Goal: Task Accomplishment & Management: Use online tool/utility

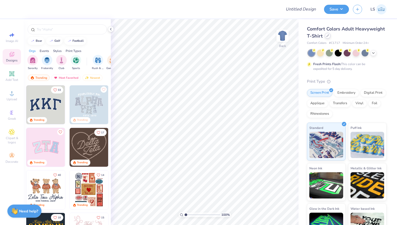
click at [326, 36] on icon at bounding box center [327, 35] width 3 height 3
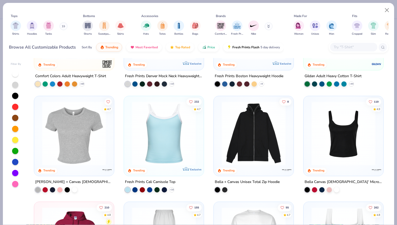
scroll to position [75, 0]
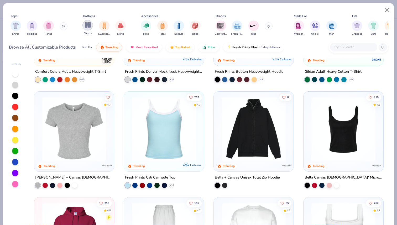
click at [89, 25] on img "filter for Shorts" at bounding box center [88, 25] width 6 height 6
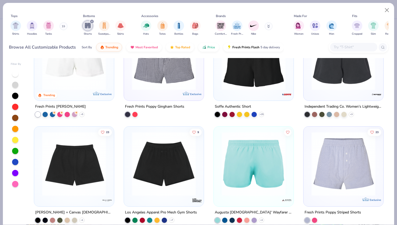
scroll to position [146, 0]
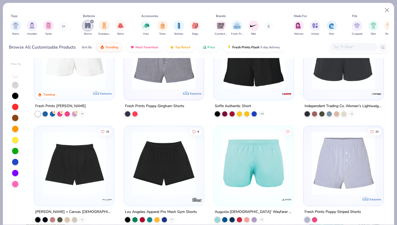
click at [99, 173] on img at bounding box center [73, 163] width 69 height 64
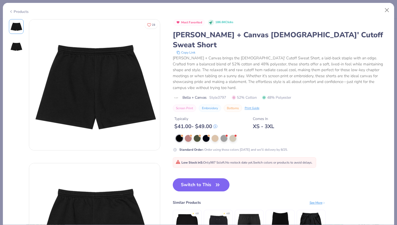
click at [18, 12] on div "Products" at bounding box center [19, 12] width 20 height 6
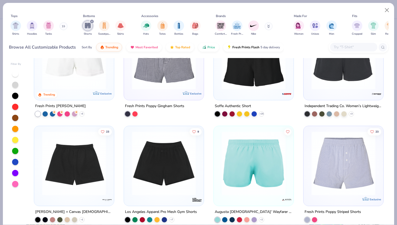
click at [344, 85] on img at bounding box center [343, 57] width 69 height 64
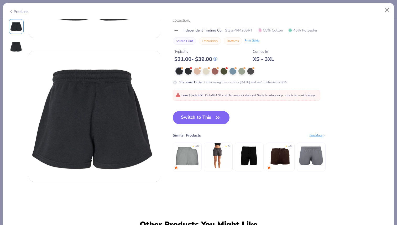
scroll to position [115, 0]
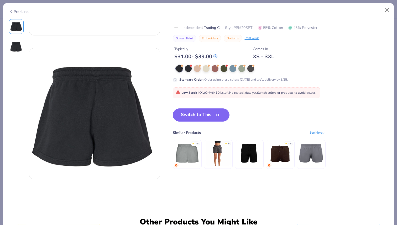
click at [194, 157] on img at bounding box center [186, 153] width 25 height 25
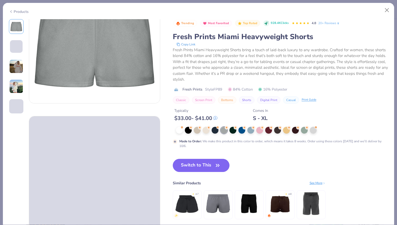
scroll to position [51, 0]
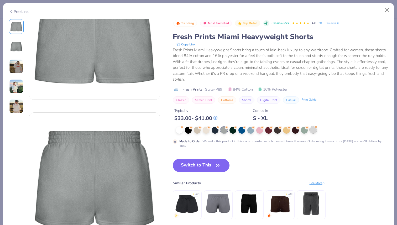
click at [313, 133] on div at bounding box center [313, 129] width 7 height 7
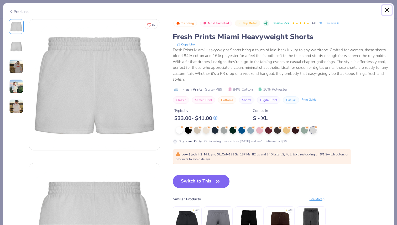
click at [385, 9] on button "Close" at bounding box center [387, 10] width 10 height 10
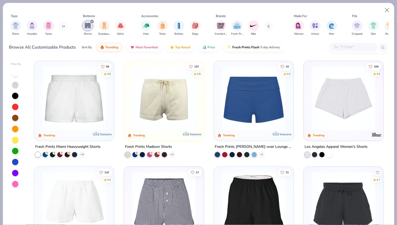
click at [333, 110] on img at bounding box center [343, 98] width 69 height 64
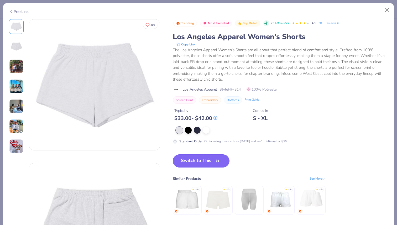
click at [211, 161] on button "Switch to This" at bounding box center [201, 160] width 57 height 13
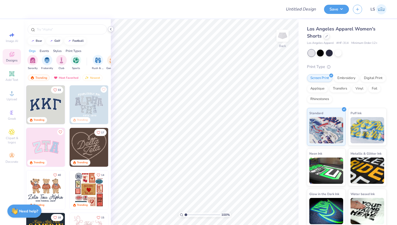
click at [110, 29] on icon at bounding box center [111, 29] width 4 height 4
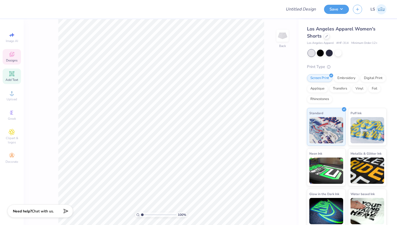
click at [17, 77] on div "Add Text" at bounding box center [12, 75] width 18 height 15
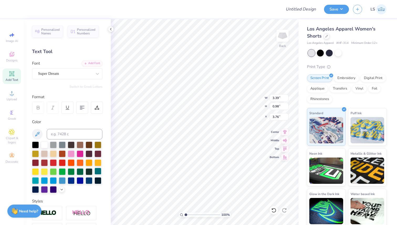
click at [97, 169] on div at bounding box center [97, 171] width 7 height 7
click at [110, 29] on polyline at bounding box center [110, 29] width 1 height 2
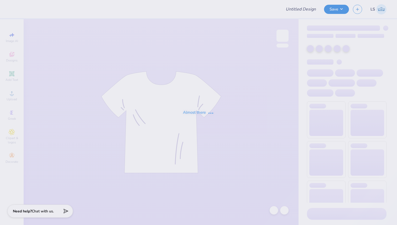
type input "Exec sets"
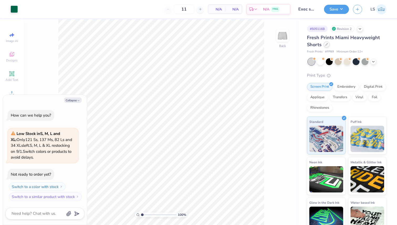
click at [326, 46] on div at bounding box center [327, 44] width 6 height 6
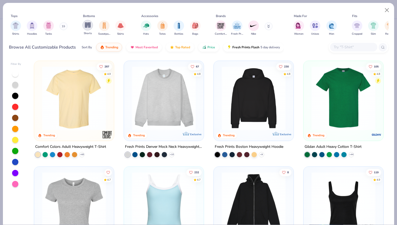
click at [90, 25] on img "filter for Shorts" at bounding box center [88, 25] width 6 height 6
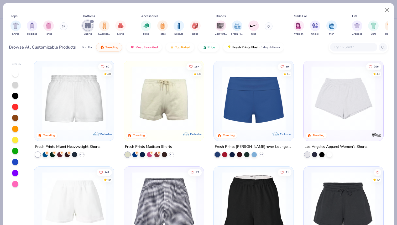
click at [331, 117] on img at bounding box center [343, 98] width 69 height 64
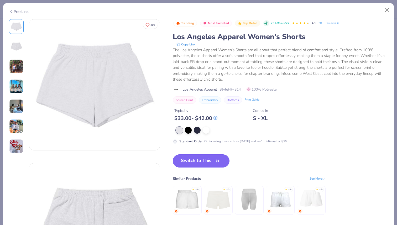
click at [193, 161] on button "Switch to This" at bounding box center [201, 160] width 57 height 13
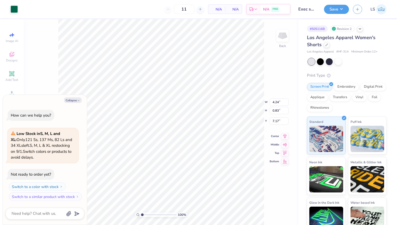
type textarea "x"
type input "5.12"
type textarea "x"
click at [201, 9] on icon at bounding box center [200, 9] width 4 height 4
type input "12"
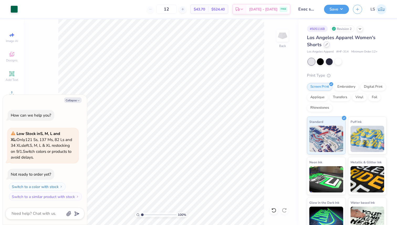
click at [326, 44] on icon at bounding box center [326, 44] width 2 height 2
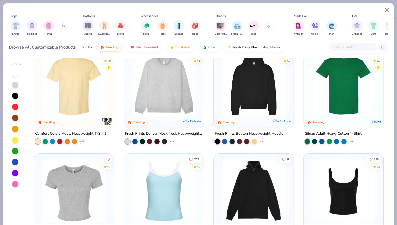
scroll to position [2, 0]
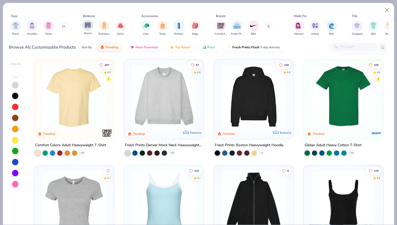
click at [87, 25] on img "filter for Shorts" at bounding box center [88, 25] width 6 height 6
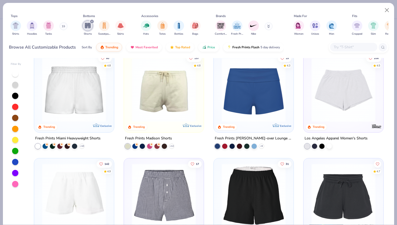
scroll to position [4, 0]
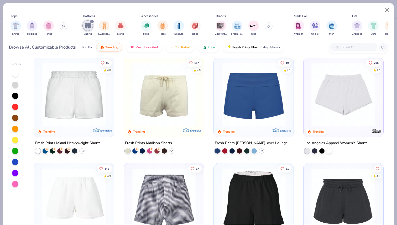
click at [172, 150] on polyline at bounding box center [172, 150] width 2 height 1
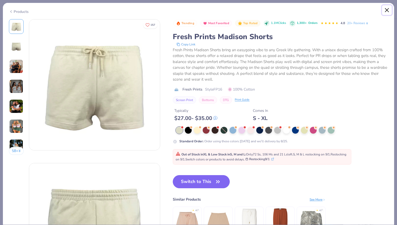
click at [386, 9] on button "Close" at bounding box center [387, 10] width 10 height 10
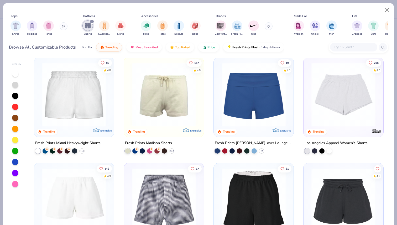
click at [261, 102] on img at bounding box center [253, 94] width 69 height 64
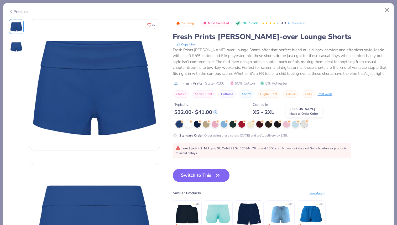
click at [303, 126] on div at bounding box center [304, 123] width 7 height 7
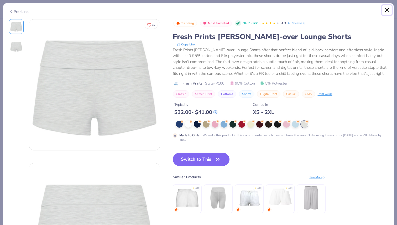
click at [388, 9] on button "Close" at bounding box center [387, 10] width 10 height 10
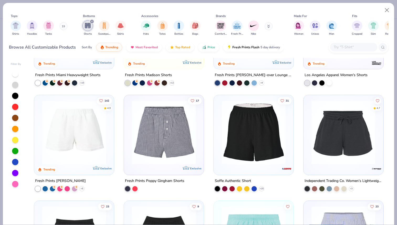
scroll to position [75, 0]
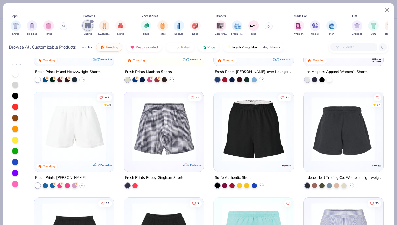
click at [344, 149] on img at bounding box center [342, 129] width 69 height 64
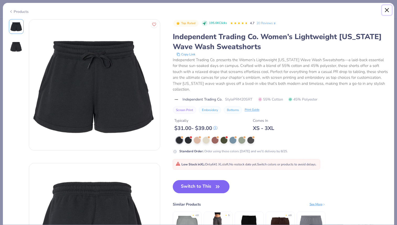
click at [385, 10] on button "Close" at bounding box center [387, 10] width 10 height 10
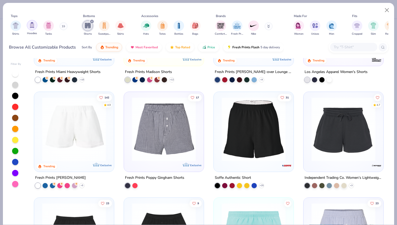
click at [31, 24] on img "filter for Hoodies" at bounding box center [32, 25] width 6 height 6
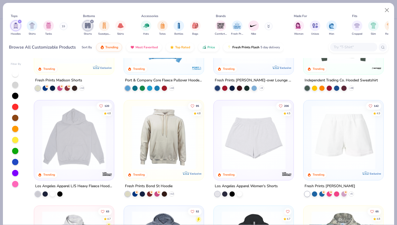
scroll to position [175, 0]
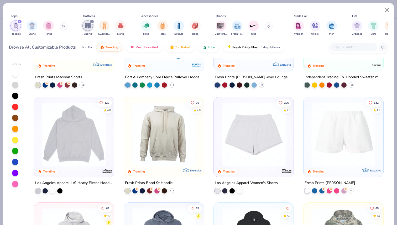
click at [104, 165] on div at bounding box center [107, 171] width 12 height 12
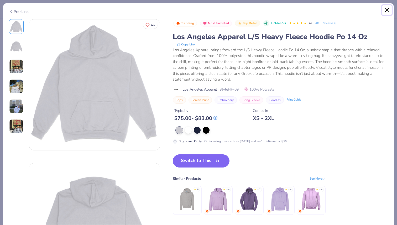
click at [385, 10] on button "Close" at bounding box center [387, 10] width 10 height 10
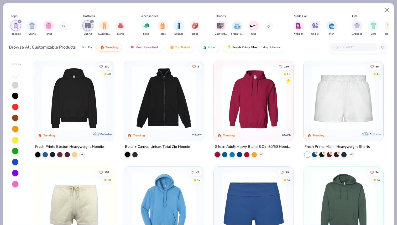
click at [20, 20] on icon "filter for Hoodies" at bounding box center [20, 21] width 2 height 2
type textarea "x"
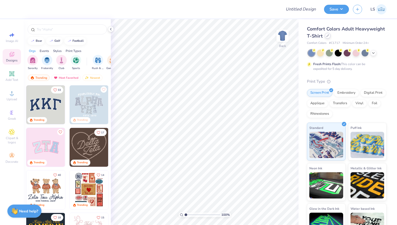
click at [327, 36] on icon at bounding box center [327, 35] width 3 height 3
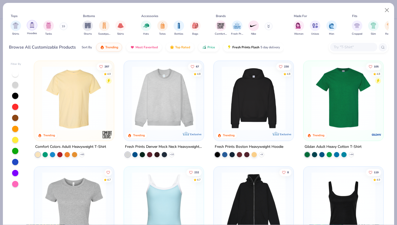
click at [29, 29] on div "filter for Hoodies" at bounding box center [32, 25] width 10 height 10
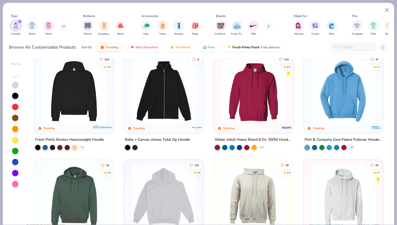
scroll to position [8, 0]
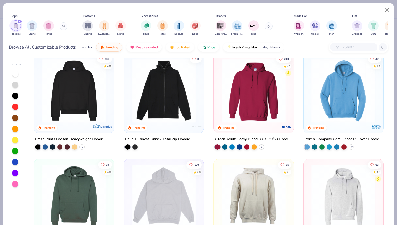
click at [92, 102] on img at bounding box center [73, 91] width 69 height 64
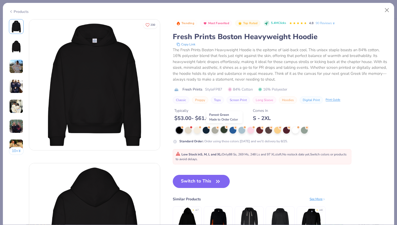
click at [224, 130] on div at bounding box center [223, 129] width 7 height 7
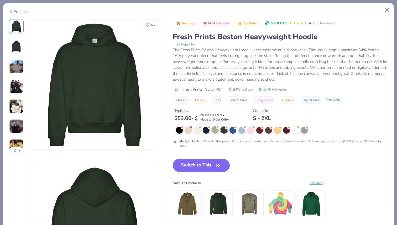
click at [215, 131] on div at bounding box center [214, 129] width 7 height 7
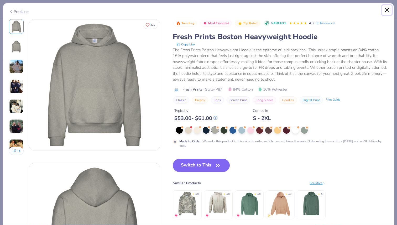
click at [385, 10] on button "Close" at bounding box center [387, 10] width 10 height 10
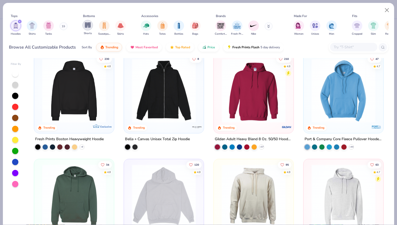
click at [89, 26] on img "filter for Shorts" at bounding box center [88, 25] width 6 height 6
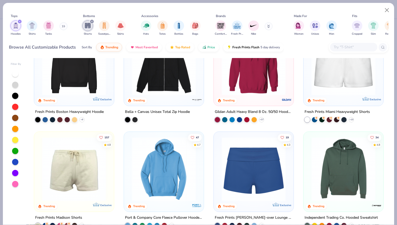
scroll to position [40, 0]
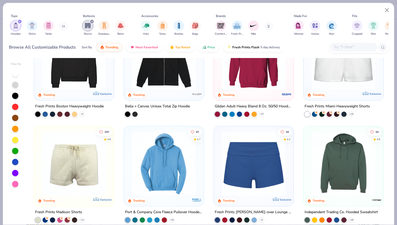
click at [362, 81] on img at bounding box center [343, 58] width 69 height 64
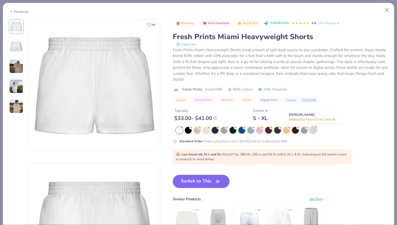
click at [314, 132] on div at bounding box center [313, 129] width 7 height 7
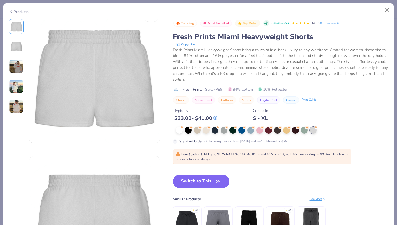
scroll to position [7, 0]
click at [386, 11] on button "Close" at bounding box center [387, 10] width 10 height 10
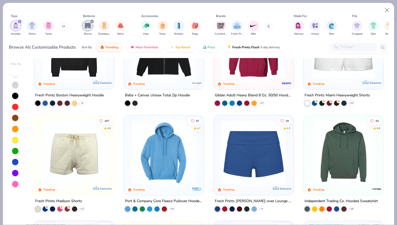
scroll to position [50, 0]
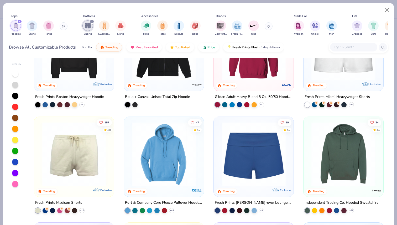
click at [178, 157] on img at bounding box center [163, 154] width 69 height 64
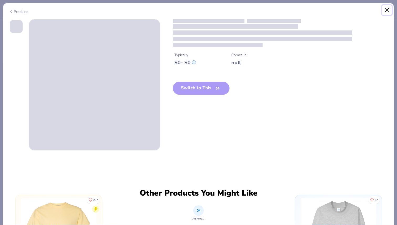
click at [386, 9] on button "Close" at bounding box center [387, 10] width 10 height 10
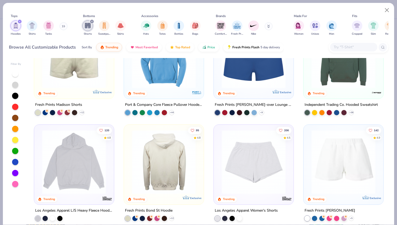
scroll to position [143, 0]
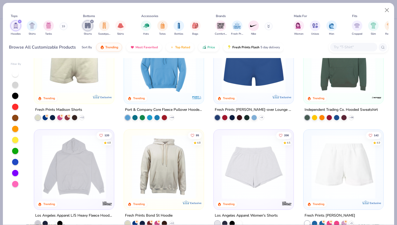
click at [269, 25] on icon at bounding box center [268, 26] width 3 height 3
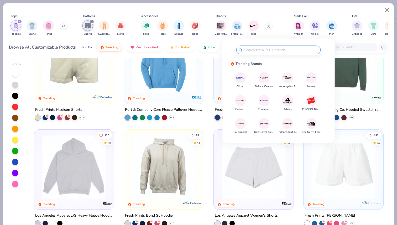
click at [264, 76] on img at bounding box center [263, 77] width 9 height 9
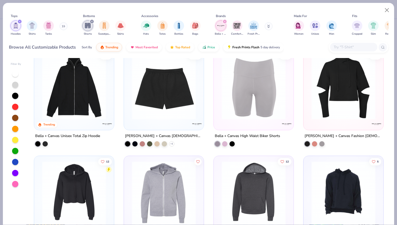
scroll to position [4, 0]
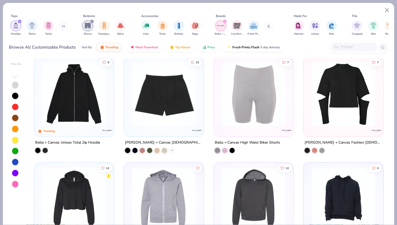
click at [225, 21] on icon "filter for Bella + Canvas" at bounding box center [225, 21] width 2 height 2
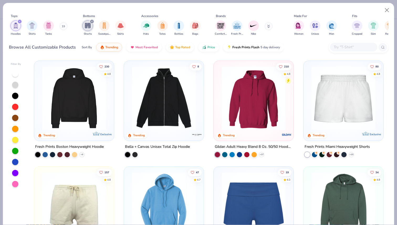
click at [270, 28] on button at bounding box center [268, 26] width 8 height 8
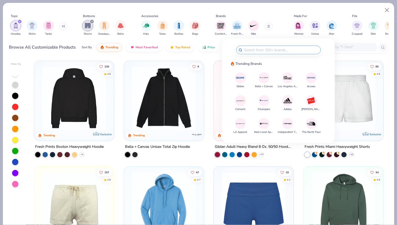
click at [285, 79] on img at bounding box center [287, 77] width 9 height 9
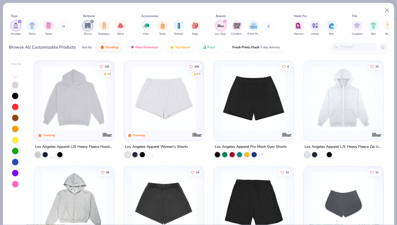
click at [93, 88] on img at bounding box center [73, 98] width 69 height 64
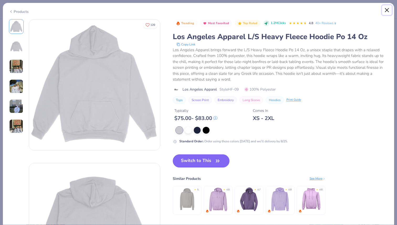
click at [389, 11] on button "Close" at bounding box center [387, 10] width 10 height 10
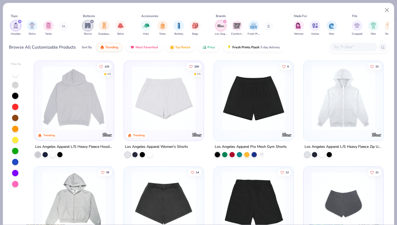
click at [263, 93] on img at bounding box center [253, 98] width 69 height 64
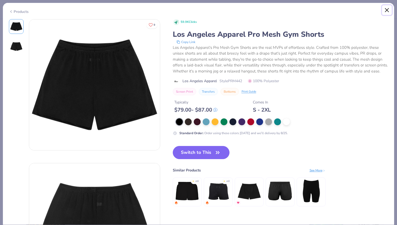
click at [386, 10] on button "Close" at bounding box center [387, 10] width 10 height 10
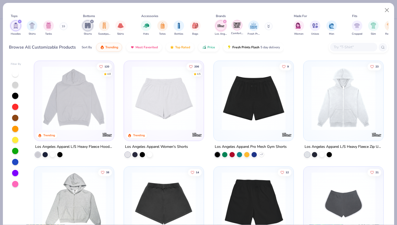
click at [237, 25] on img "filter for Comfort Colors" at bounding box center [237, 25] width 8 height 8
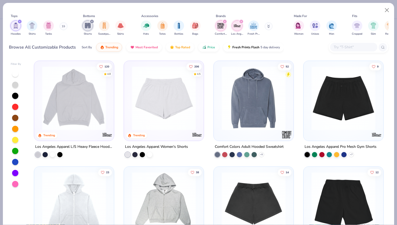
click at [224, 21] on icon "filter for Comfort Colors" at bounding box center [225, 22] width 2 height 2
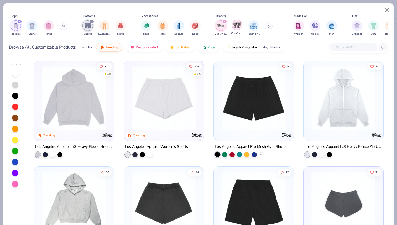
click at [241, 24] on div "filter for Comfort Colors" at bounding box center [237, 25] width 10 height 10
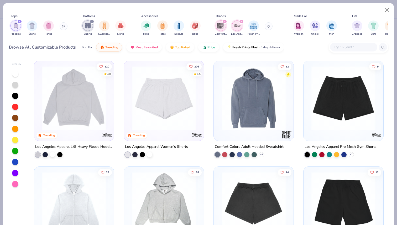
click at [241, 21] on icon "filter for Los Angeles Apparel" at bounding box center [241, 21] width 2 height 2
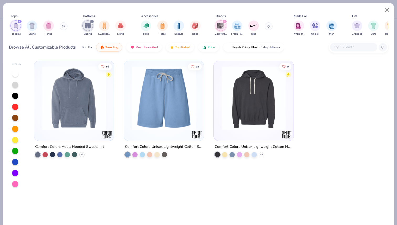
click at [226, 21] on div "filter for Comfort Colors" at bounding box center [224, 21] width 5 height 5
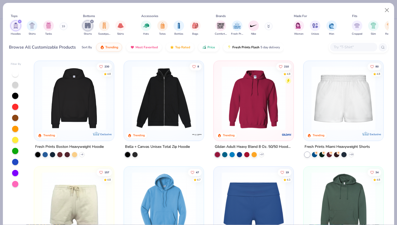
click at [271, 27] on button at bounding box center [268, 26] width 8 height 8
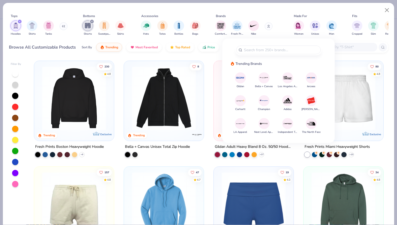
click at [240, 84] on span "Gildan" at bounding box center [240, 86] width 8 height 4
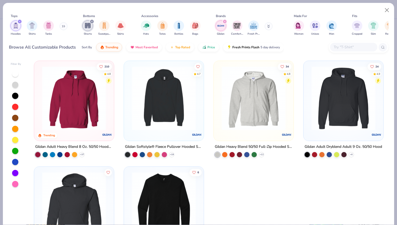
click at [270, 23] on div "Gildan Comfort Colors Fresh Prints" at bounding box center [247, 27] width 66 height 19
click at [226, 21] on div "filter for Gildan" at bounding box center [224, 21] width 5 height 5
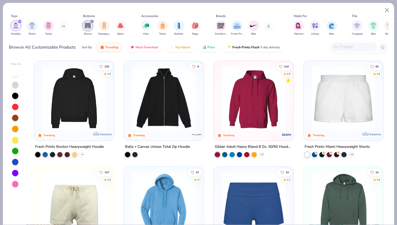
click at [268, 28] on icon at bounding box center [268, 26] width 3 height 3
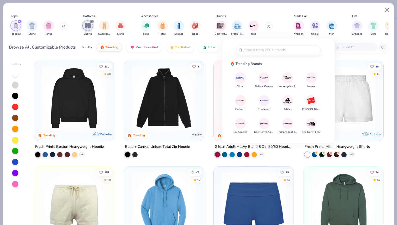
click at [238, 126] on img at bounding box center [240, 123] width 9 height 9
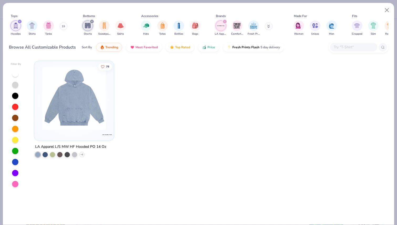
click at [268, 26] on icon at bounding box center [268, 26] width 3 height 3
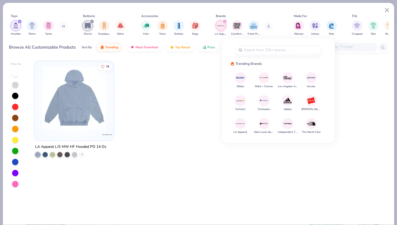
click at [225, 21] on icon "filter for LA Apparel" at bounding box center [225, 21] width 2 height 2
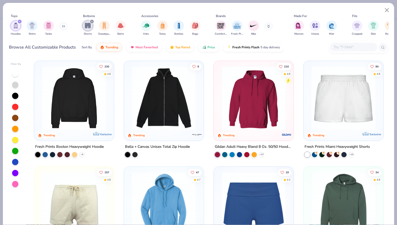
click at [268, 28] on icon at bounding box center [268, 26] width 3 height 3
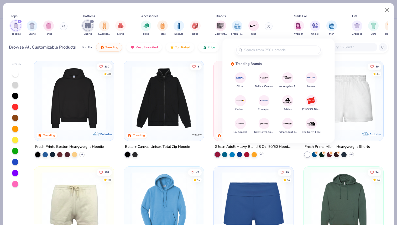
click at [287, 126] on img at bounding box center [287, 123] width 9 height 9
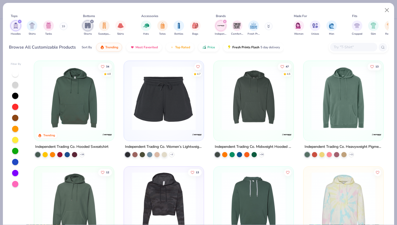
click at [172, 116] on img at bounding box center [163, 98] width 69 height 64
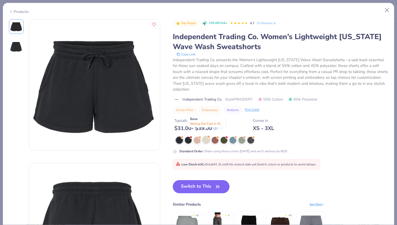
click at [205, 136] on div at bounding box center [206, 139] width 7 height 7
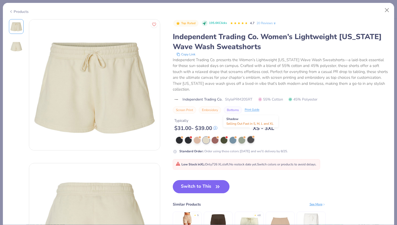
click at [250, 136] on div at bounding box center [250, 139] width 7 height 7
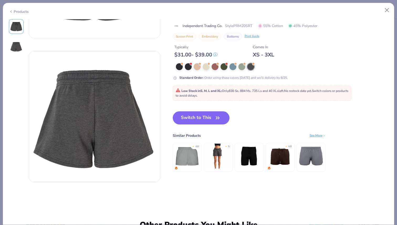
scroll to position [114, 0]
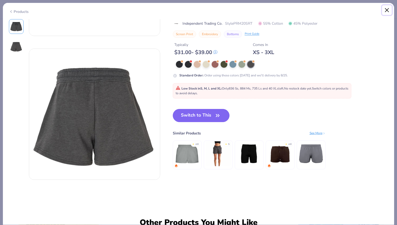
click at [386, 9] on button "Close" at bounding box center [387, 10] width 10 height 10
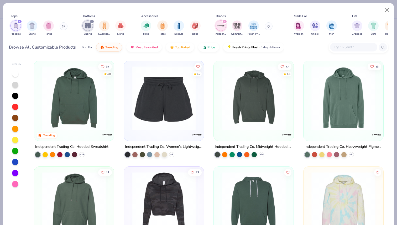
click at [224, 22] on icon "filter for Independent Trading Co." at bounding box center [225, 21] width 2 height 2
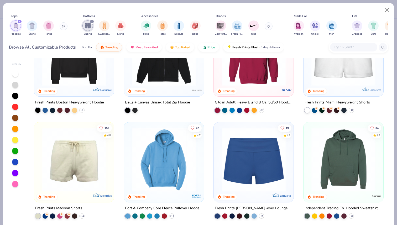
scroll to position [48, 0]
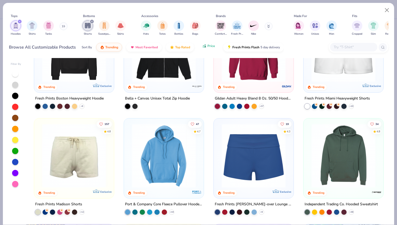
click at [210, 46] on span "Price" at bounding box center [211, 46] width 8 height 4
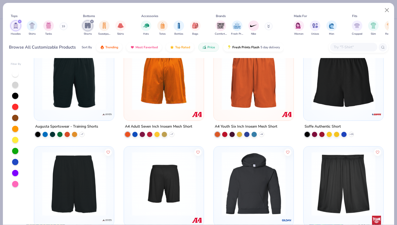
scroll to position [30, 0]
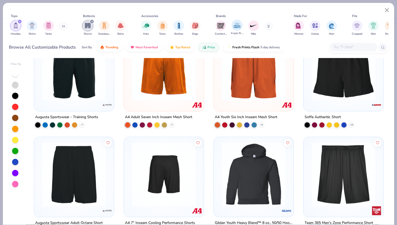
click at [236, 29] on div "filter for Fresh Prints" at bounding box center [237, 25] width 10 height 10
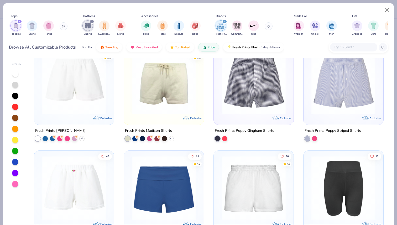
scroll to position [20, 0]
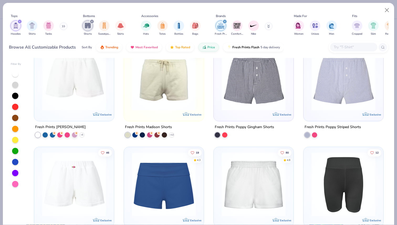
click at [71, 92] on img at bounding box center [73, 78] width 69 height 64
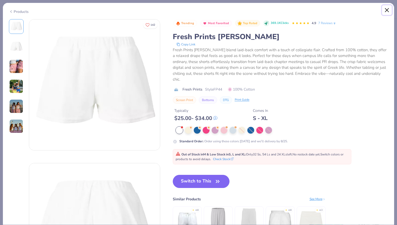
click at [387, 10] on button "Close" at bounding box center [387, 10] width 10 height 10
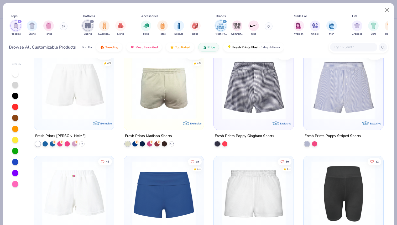
scroll to position [15, 0]
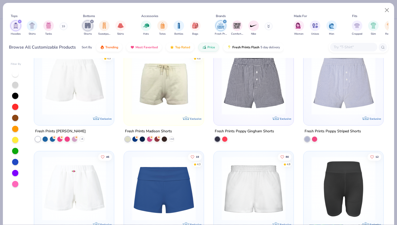
click at [57, 27] on div "Hoodies Shirts Tanks" at bounding box center [39, 27] width 60 height 19
click at [90, 21] on div "filter for Shorts" at bounding box center [91, 21] width 5 height 5
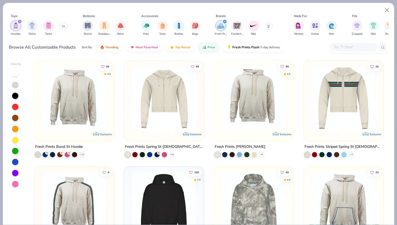
click at [62, 27] on button at bounding box center [64, 26] width 8 height 8
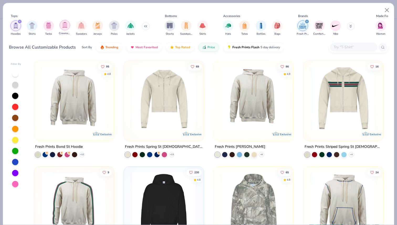
click at [68, 23] on div "filter for Crewnecks" at bounding box center [65, 25] width 10 height 10
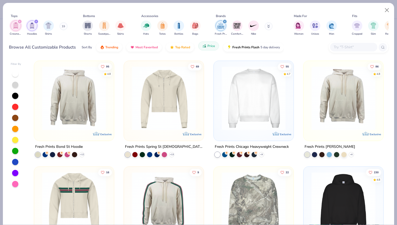
click at [209, 46] on span "Price" at bounding box center [211, 46] width 8 height 4
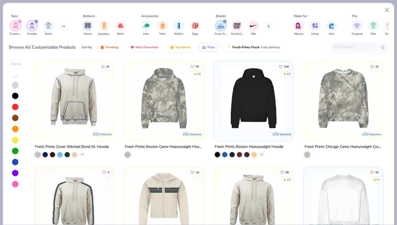
click at [224, 22] on icon "filter for Fresh Prints" at bounding box center [225, 21] width 2 height 2
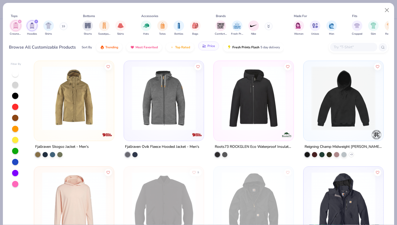
click at [211, 45] on span "Price" at bounding box center [211, 46] width 8 height 4
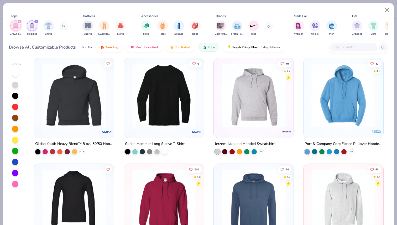
scroll to position [0, 0]
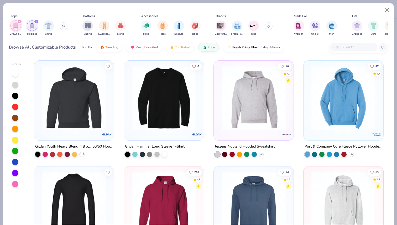
click at [241, 96] on img at bounding box center [253, 98] width 69 height 64
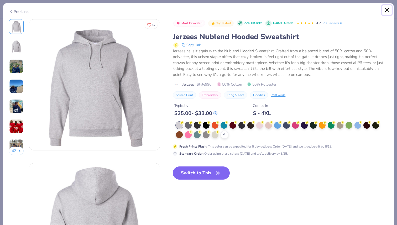
click at [386, 11] on button "Close" at bounding box center [387, 10] width 10 height 10
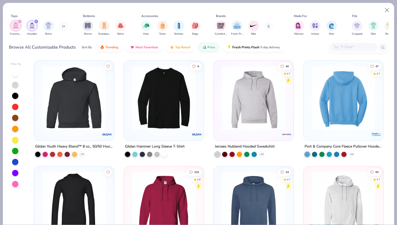
click at [309, 103] on img at bounding box center [273, 98] width 69 height 64
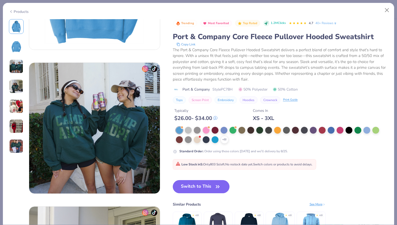
scroll to position [245, 0]
click at [383, 12] on button "Close" at bounding box center [387, 10] width 10 height 10
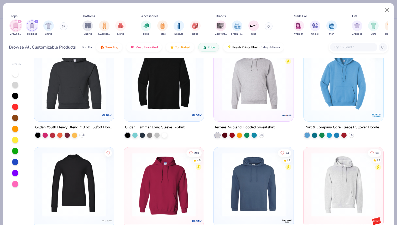
scroll to position [20, 0]
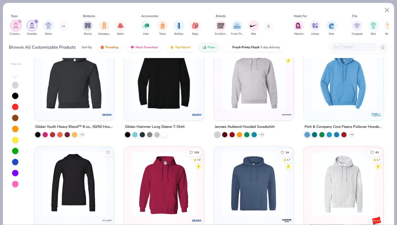
click at [242, 106] on img at bounding box center [253, 78] width 69 height 64
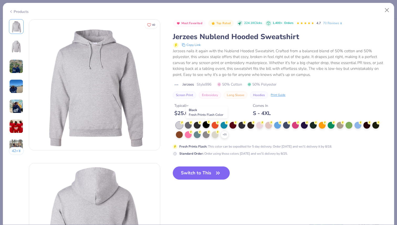
click at [206, 125] on div at bounding box center [206, 124] width 7 height 7
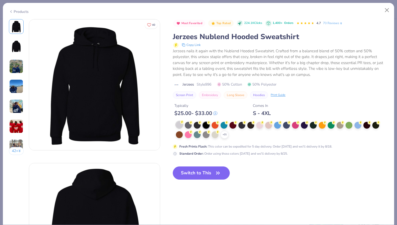
click at [182, 127] on div at bounding box center [179, 124] width 7 height 7
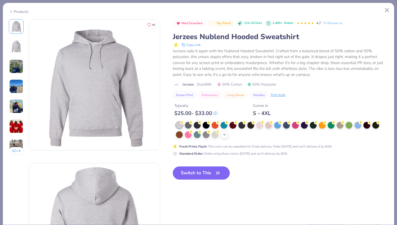
click at [227, 135] on div "+ 21" at bounding box center [224, 135] width 8 height 8
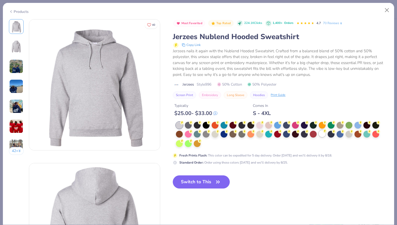
click at [324, 134] on div at bounding box center [322, 133] width 7 height 7
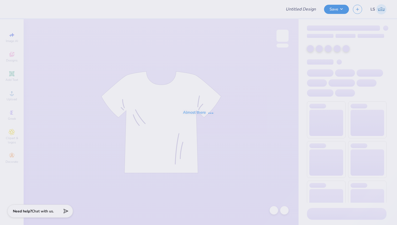
type input "Exec sets"
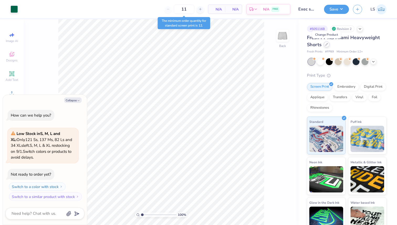
click at [326, 44] on icon at bounding box center [326, 44] width 3 height 3
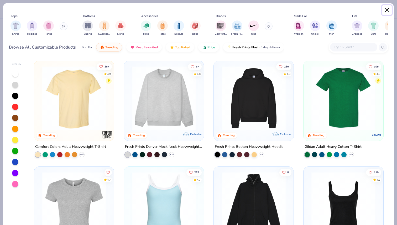
click at [388, 9] on button "Close" at bounding box center [387, 10] width 10 height 10
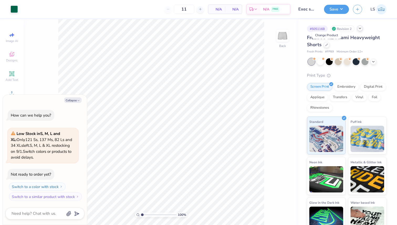
click at [361, 27] on icon at bounding box center [360, 28] width 4 height 4
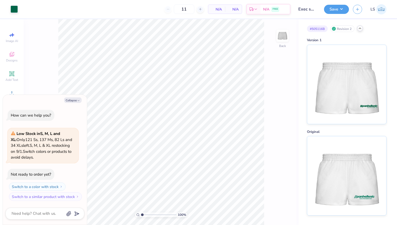
click at [359, 28] on icon at bounding box center [360, 28] width 4 height 4
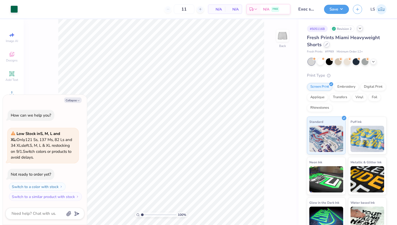
click at [326, 46] on div at bounding box center [327, 44] width 6 height 6
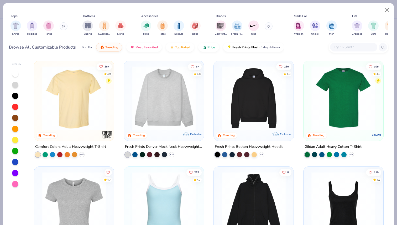
click at [230, 27] on div "Comfort Colors Fresh Prints Nike" at bounding box center [247, 27] width 66 height 19
click at [234, 27] on img "filter for Fresh Prints" at bounding box center [237, 25] width 8 height 8
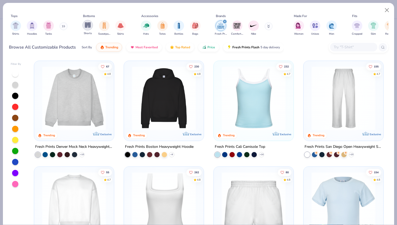
click at [90, 24] on img "filter for Shorts" at bounding box center [88, 25] width 6 height 6
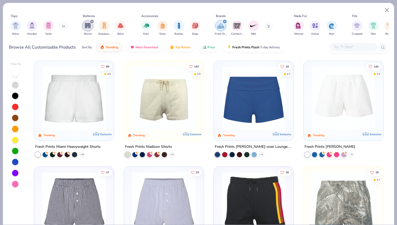
click at [168, 116] on img at bounding box center [163, 98] width 69 height 64
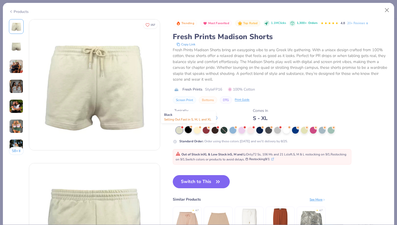
click at [190, 130] on div at bounding box center [188, 129] width 7 height 7
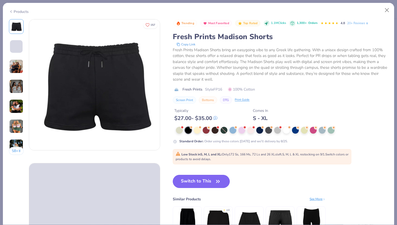
click at [195, 184] on button "Switch to This" at bounding box center [201, 181] width 57 height 13
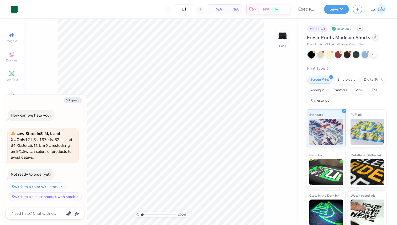
click at [374, 38] on icon at bounding box center [375, 37] width 3 height 3
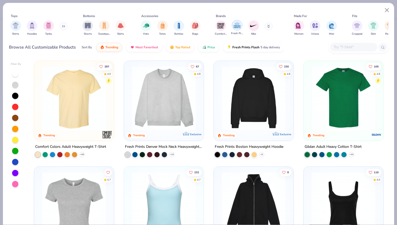
click at [236, 28] on img "filter for Fresh Prints" at bounding box center [237, 25] width 8 height 8
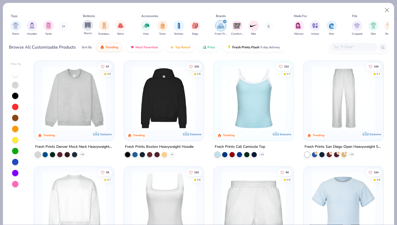
click at [86, 27] on img "filter for Shorts" at bounding box center [88, 25] width 6 height 6
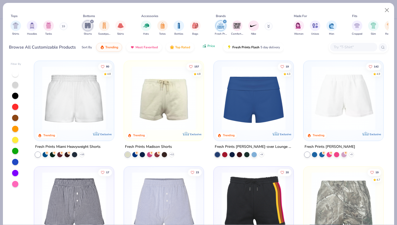
click at [206, 46] on button "Price" at bounding box center [208, 45] width 21 height 9
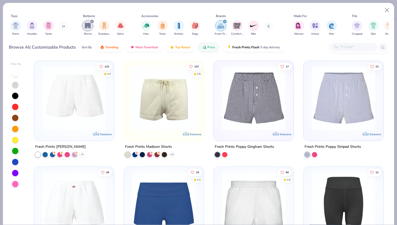
click at [94, 97] on img at bounding box center [73, 98] width 69 height 64
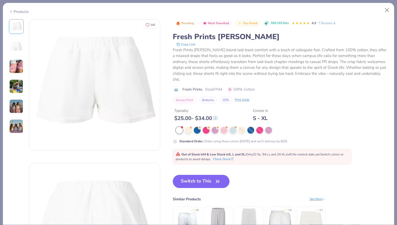
click at [23, 10] on div "Products" at bounding box center [19, 12] width 20 height 6
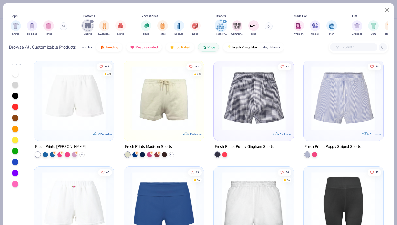
click at [167, 99] on img at bounding box center [163, 98] width 69 height 64
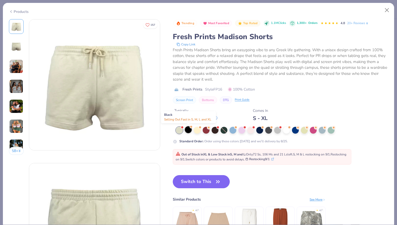
click at [189, 131] on div at bounding box center [188, 129] width 7 height 7
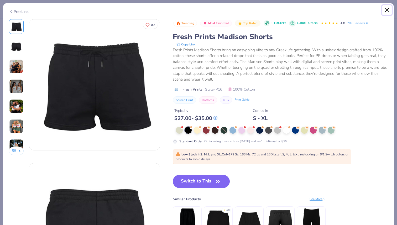
click at [386, 12] on button "Close" at bounding box center [387, 10] width 10 height 10
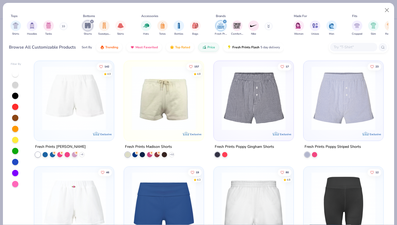
click at [224, 20] on div "filter for Fresh Prints" at bounding box center [224, 21] width 5 height 5
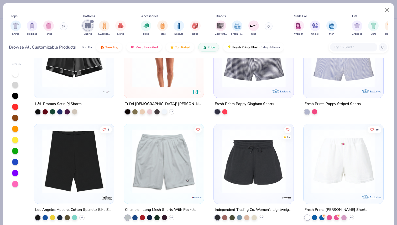
scroll to position [466, 0]
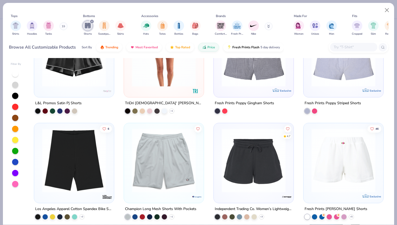
click at [182, 94] on div "14" at bounding box center [164, 57] width 80 height 80
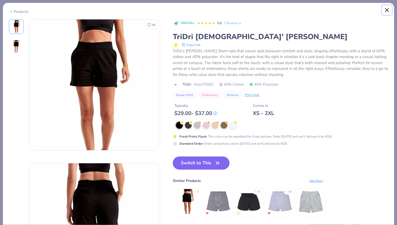
click at [387, 9] on button "Close" at bounding box center [387, 10] width 10 height 10
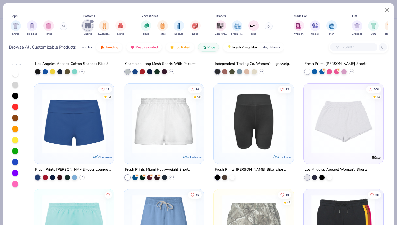
scroll to position [620, 0]
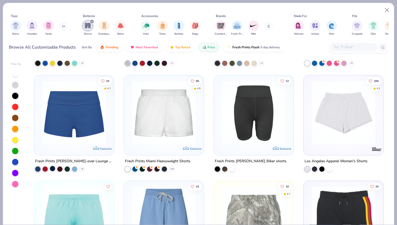
click at [54, 168] on div at bounding box center [52, 168] width 5 height 5
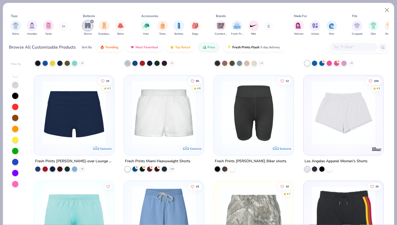
click at [75, 129] on img at bounding box center [73, 112] width 69 height 64
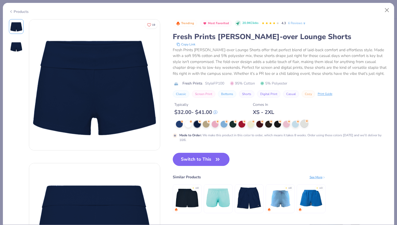
click at [304, 123] on div at bounding box center [304, 123] width 7 height 7
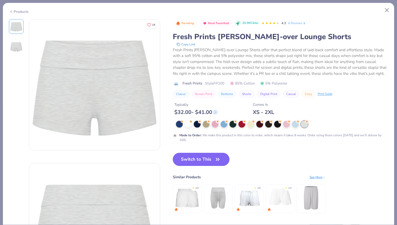
type textarea "x"
